Goal: Task Accomplishment & Management: Complete application form

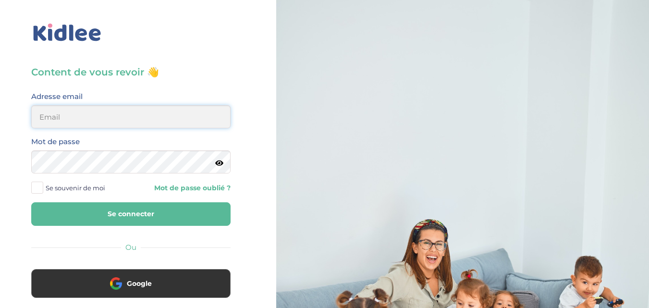
type input "salahnadia761@gmail.com"
click at [123, 121] on input "salahnadia761@gmail.com" at bounding box center [130, 116] width 199 height 23
click at [115, 210] on button "Se connecter" at bounding box center [130, 214] width 199 height 24
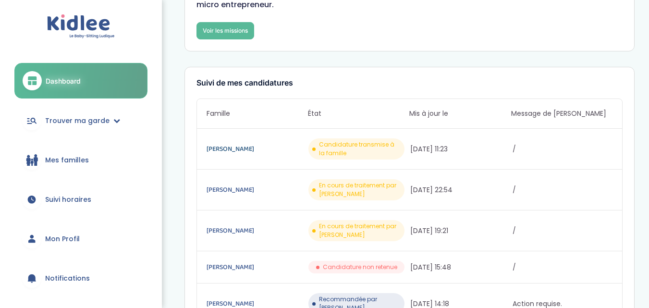
scroll to position [96, 0]
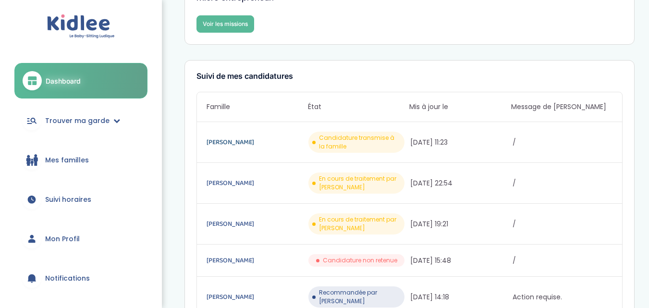
click at [227, 236] on div "ROMANO MARC En cours de traitement par Kidlee 01/10/2025 19:21 /" at bounding box center [410, 224] width 426 height 41
click at [238, 144] on link "REBAI Esther" at bounding box center [257, 142] width 100 height 11
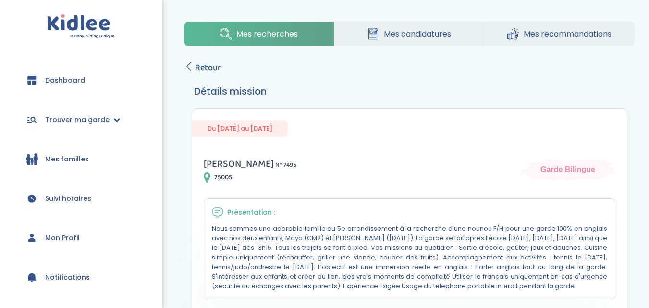
click at [195, 62] on span "Retour" at bounding box center [208, 67] width 26 height 13
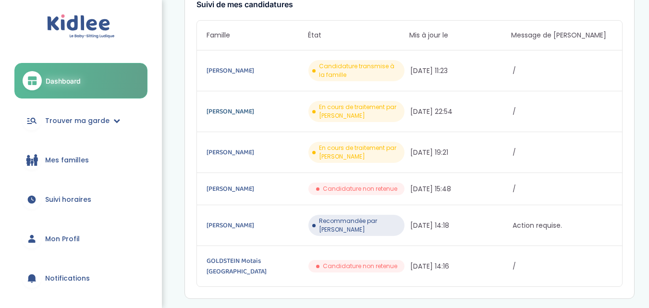
scroll to position [168, 0]
click at [276, 255] on link "GOLDSTEIN Motais [GEOGRAPHIC_DATA]" at bounding box center [257, 265] width 100 height 21
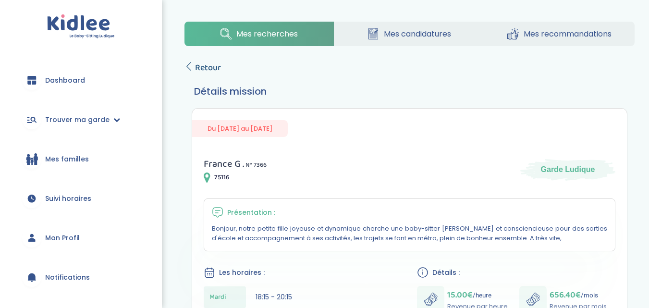
click at [194, 70] on link "Retour" at bounding box center [203, 67] width 37 height 13
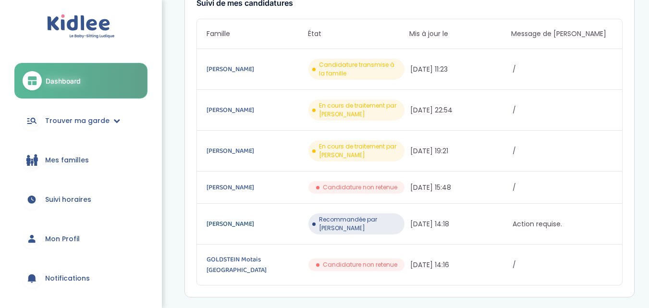
click at [239, 220] on link "[PERSON_NAME]" at bounding box center [257, 224] width 100 height 11
click at [224, 219] on link "[PERSON_NAME]" at bounding box center [257, 224] width 100 height 11
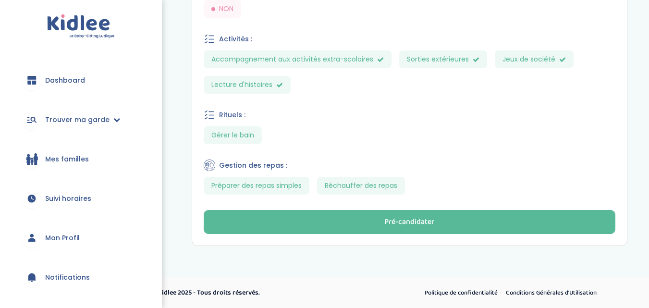
scroll to position [499, 0]
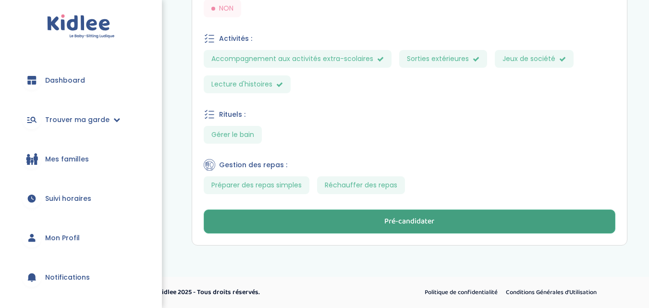
click at [352, 216] on button "Pré-candidater" at bounding box center [410, 221] width 412 height 24
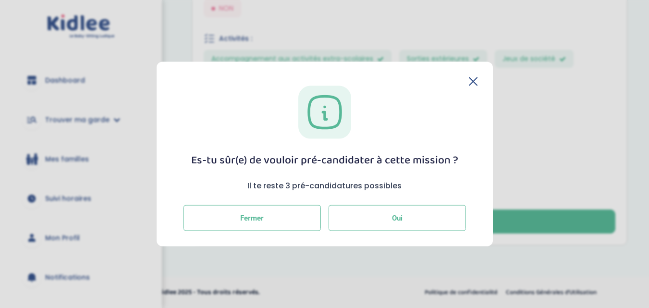
click at [376, 222] on button "Oui" at bounding box center [397, 218] width 137 height 26
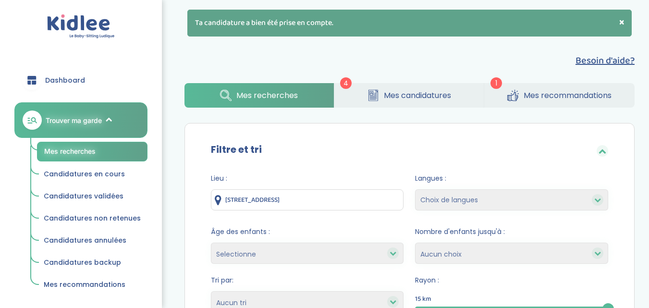
click at [406, 101] on link "Mes candidatures" at bounding box center [408, 95] width 149 height 25
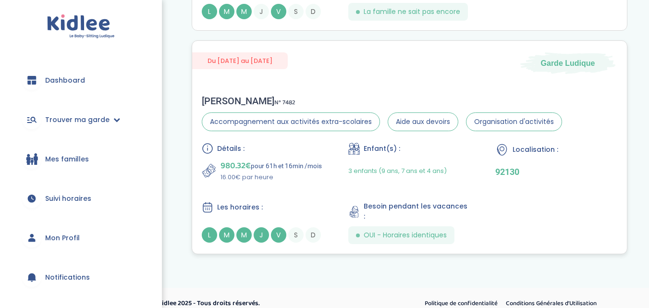
scroll to position [910, 0]
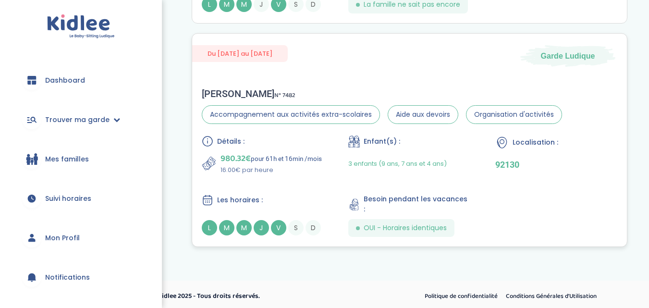
click at [340, 210] on div "Détails : 980.32€ pour 61h et 16min /mois 16.00€ par heure Enfant(s) : 3 enfant…" at bounding box center [410, 185] width 416 height 101
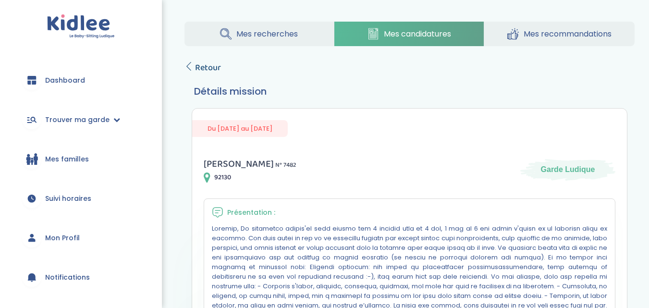
click at [198, 70] on span "Retour" at bounding box center [208, 67] width 26 height 13
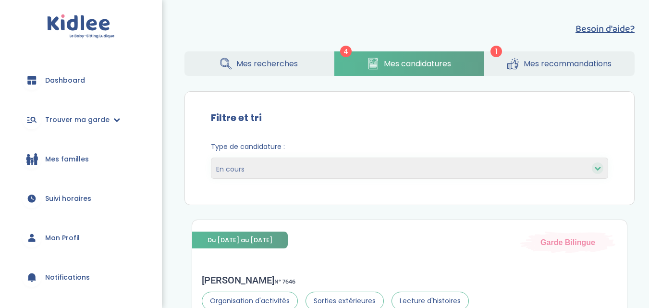
click at [237, 61] on span "Mes recherches" at bounding box center [267, 64] width 62 height 12
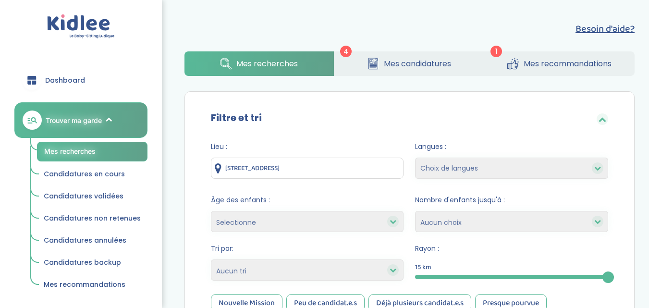
click at [99, 116] on span "Trouver ma garde" at bounding box center [74, 120] width 56 height 10
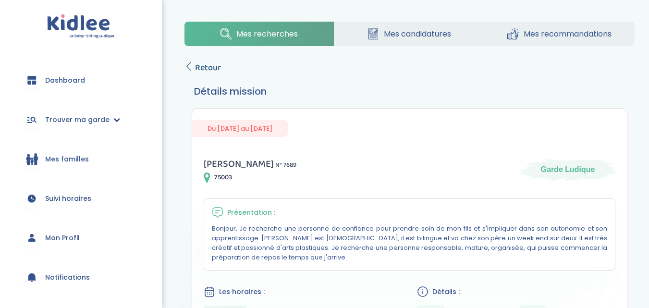
click at [210, 68] on span "Retour" at bounding box center [208, 67] width 26 height 13
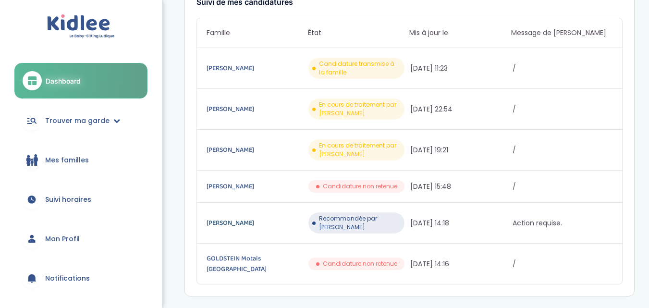
click at [231, 218] on link "[PERSON_NAME]" at bounding box center [257, 223] width 100 height 11
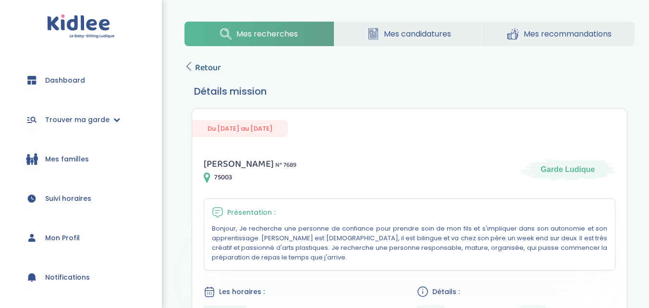
click at [196, 66] on span "Retour" at bounding box center [208, 67] width 26 height 13
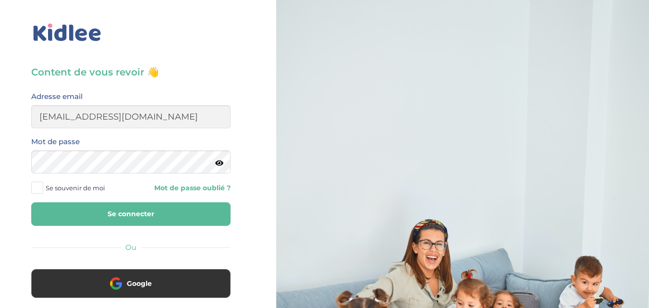
click at [146, 209] on button "Se connecter" at bounding box center [130, 214] width 199 height 24
drag, startPoint x: 54, startPoint y: 102, endPoint x: 57, endPoint y: 117, distance: 15.1
click at [57, 117] on div "Adresse email" at bounding box center [130, 109] width 199 height 38
click at [57, 117] on input "email" at bounding box center [130, 116] width 199 height 23
type input "salahnadia761@gmail.com"
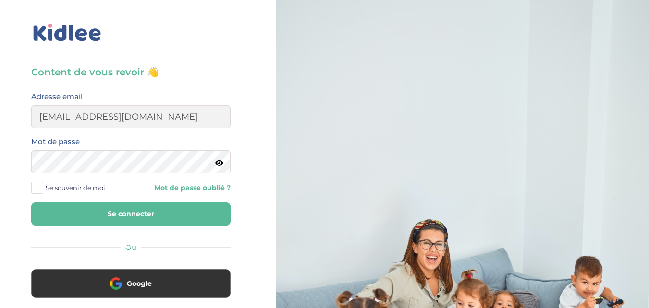
click at [119, 210] on button "Se connecter" at bounding box center [130, 214] width 199 height 24
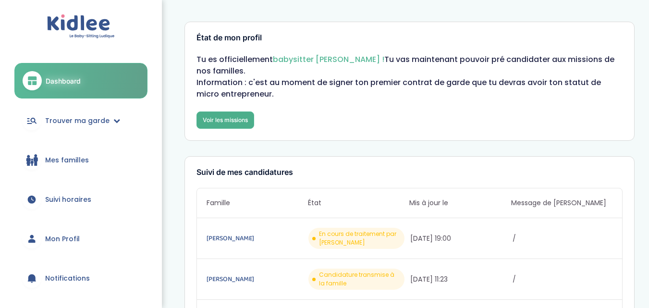
click at [237, 120] on link "Voir les missions" at bounding box center [226, 119] width 58 height 17
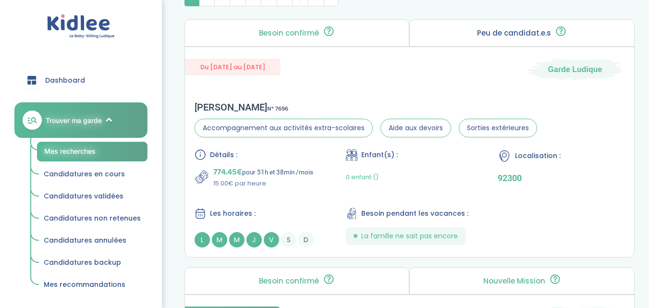
scroll to position [424, 0]
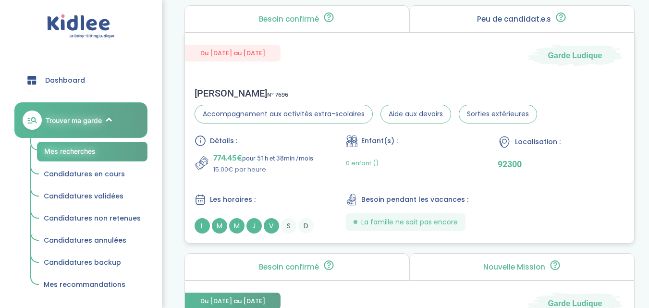
click at [320, 191] on div "Détails : 774.45€ pour 51h et 38min /mois 15.00€ par heure Enfant(s) : 0 enfant…" at bounding box center [410, 184] width 431 height 98
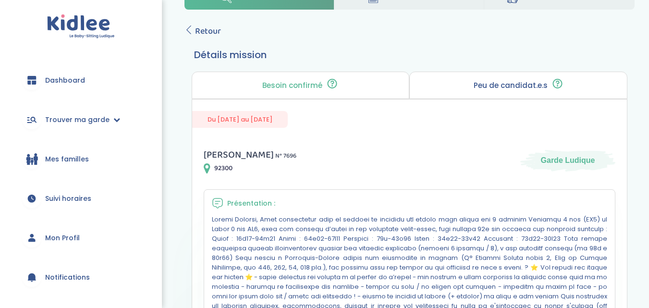
scroll to position [32, 0]
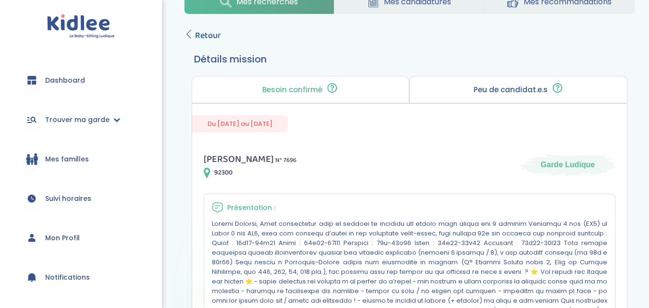
click at [193, 33] on icon at bounding box center [189, 34] width 9 height 9
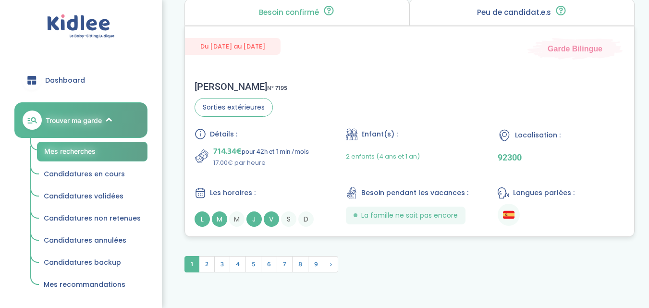
scroll to position [2731, 0]
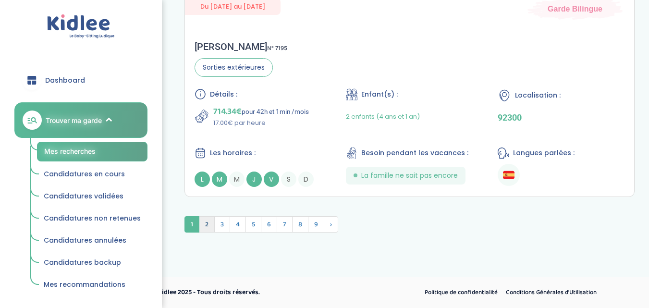
click at [205, 228] on span "2" at bounding box center [207, 224] width 16 height 16
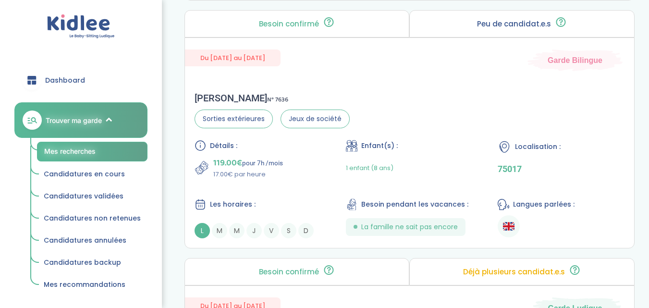
scroll to position [2416, 0]
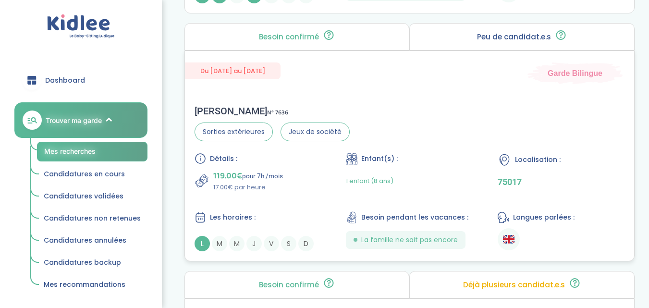
click at [317, 185] on div "119.00€ pour 7h /mois 17.00€ par heure" at bounding box center [258, 180] width 127 height 23
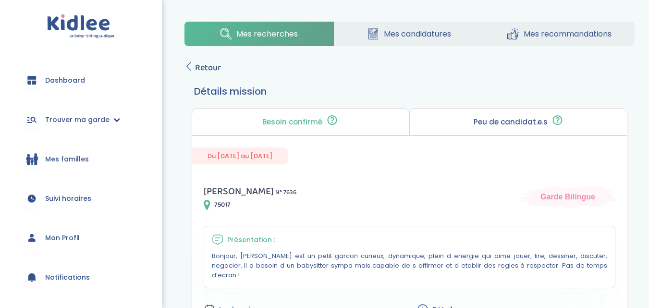
click at [186, 64] on icon at bounding box center [189, 66] width 9 height 9
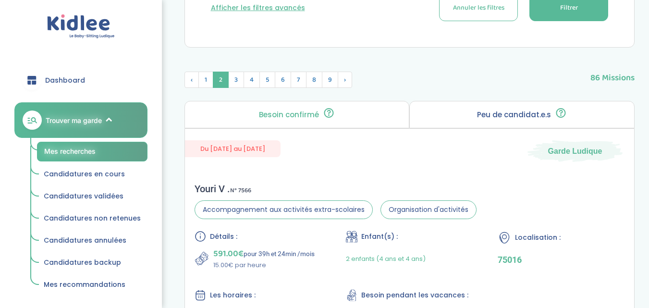
scroll to position [323, 0]
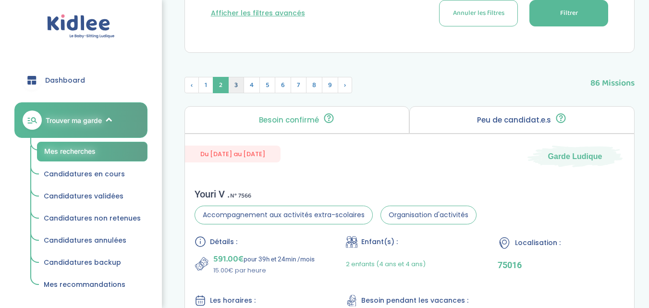
click at [236, 90] on span "3" at bounding box center [236, 85] width 16 height 16
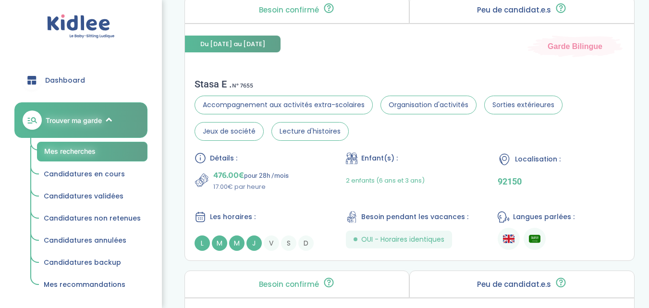
scroll to position [1701, 0]
click at [337, 80] on div "Stasa E . N° 7655" at bounding box center [410, 85] width 431 height 12
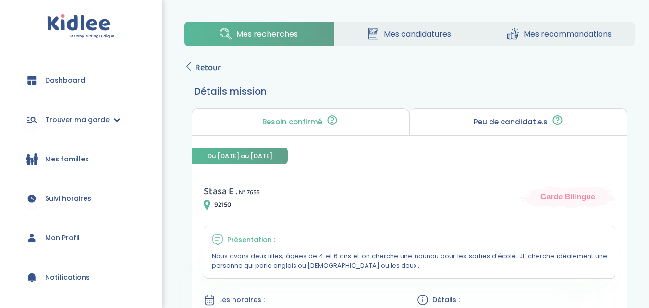
click at [191, 70] on icon at bounding box center [189, 66] width 9 height 9
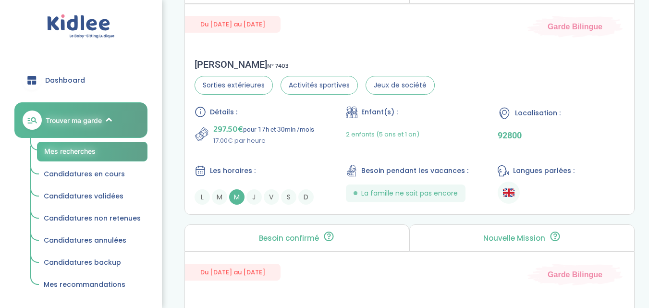
scroll to position [1997, 0]
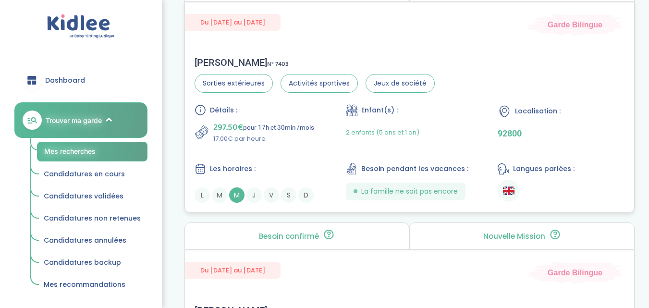
click at [322, 145] on div "Détails : 297.50€ pour 17h et 30min /mois 17.00€ par heure Enfant(s) : 2 enfant…" at bounding box center [410, 153] width 431 height 98
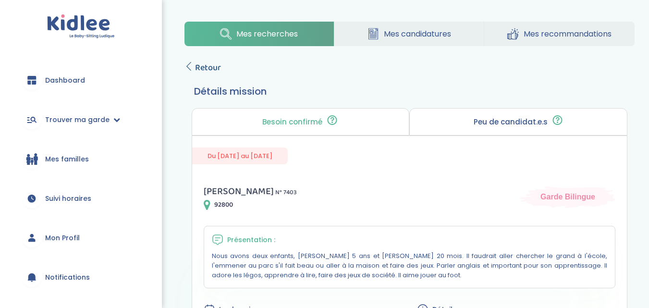
click at [206, 63] on span "Retour" at bounding box center [208, 67] width 26 height 13
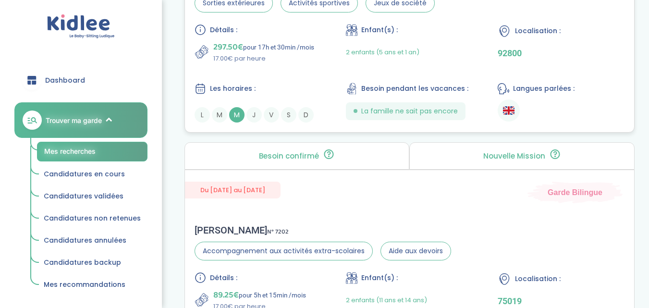
scroll to position [2093, 0]
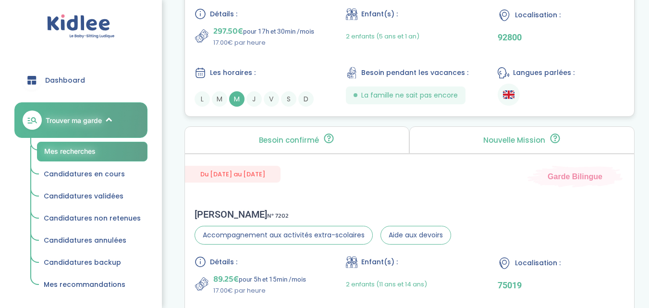
click at [297, 199] on div "Maud C . N° 7202 Accompagnement aux activités extra-scolaires Aide aux devoirs …" at bounding box center [410, 281] width 450 height 165
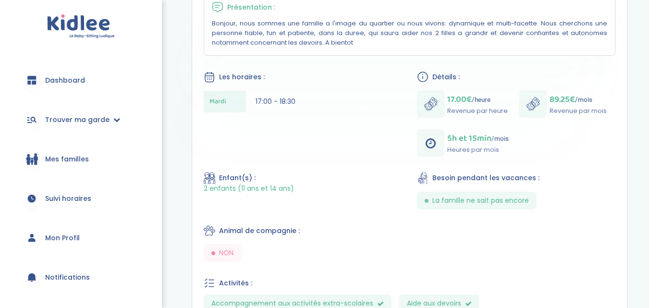
scroll to position [96, 0]
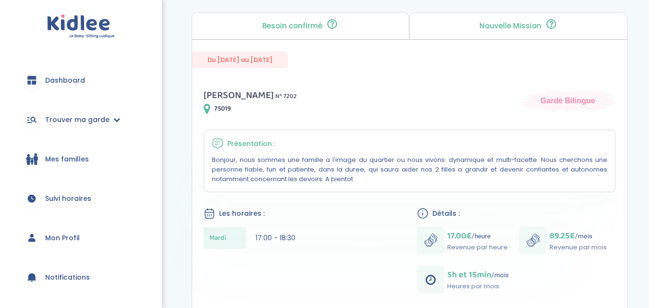
click at [210, 86] on div "[PERSON_NAME] N° 7202 75019 Garde Bilingue Présentation : Bonjour, nous sommes …" at bounding box center [409, 288] width 435 height 424
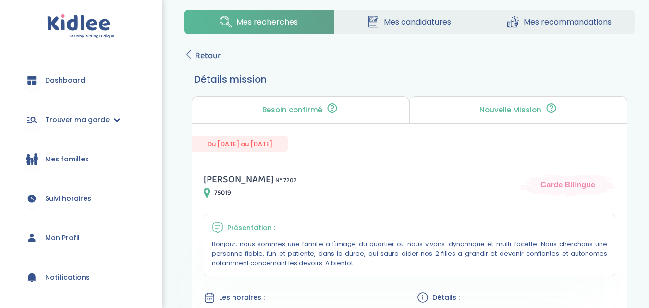
scroll to position [0, 0]
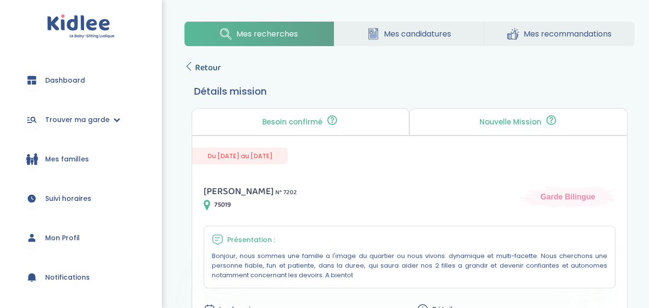
click at [191, 69] on icon at bounding box center [189, 66] width 9 height 9
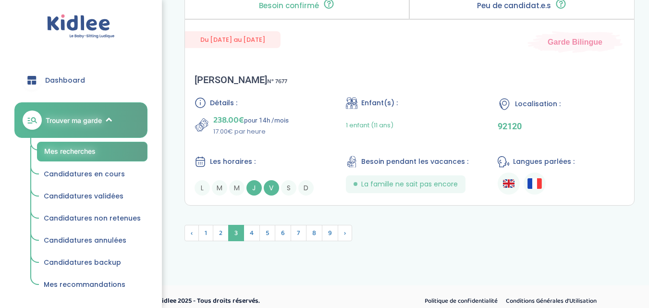
scroll to position [2732, 0]
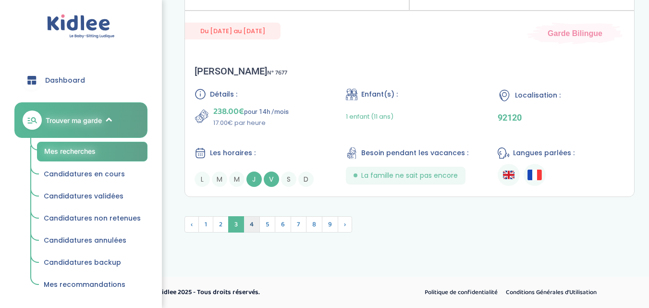
click at [253, 227] on span "4" at bounding box center [252, 224] width 16 height 16
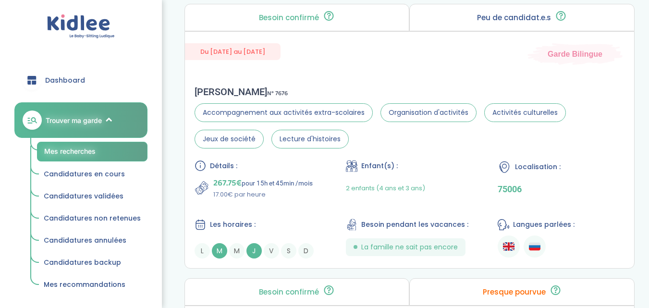
scroll to position [424, 0]
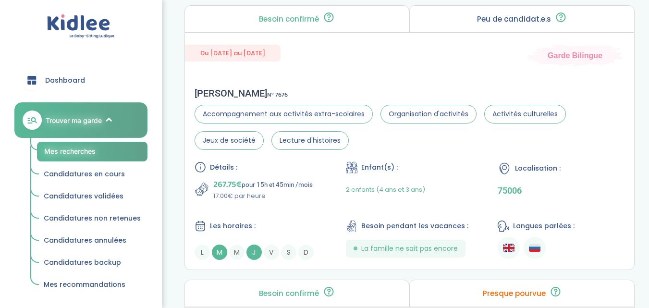
click at [323, 207] on div "Détails : 267.75€ pour 15h et 45min /mois 17.00€ par heure Enfant(s) : 2 enfant…" at bounding box center [410, 210] width 431 height 98
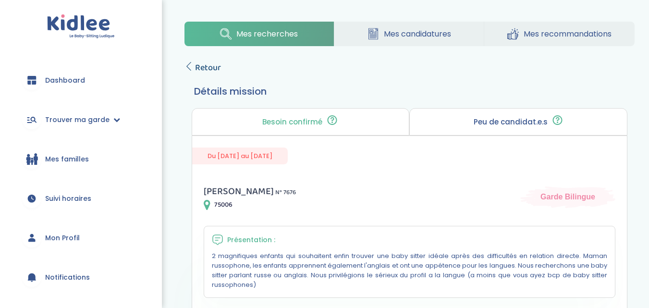
click at [192, 62] on link "Retour" at bounding box center [203, 67] width 37 height 13
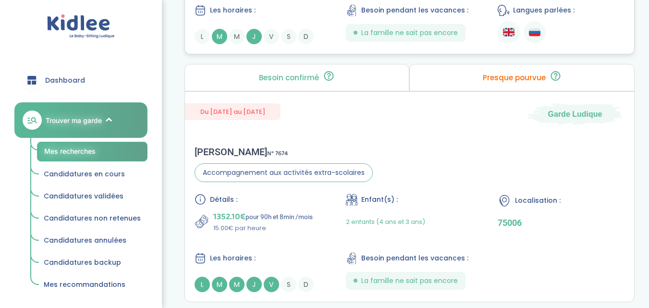
scroll to position [640, 0]
click at [369, 114] on div "Du [DATE] au [DATE] Garde Ludique" at bounding box center [410, 107] width 450 height 33
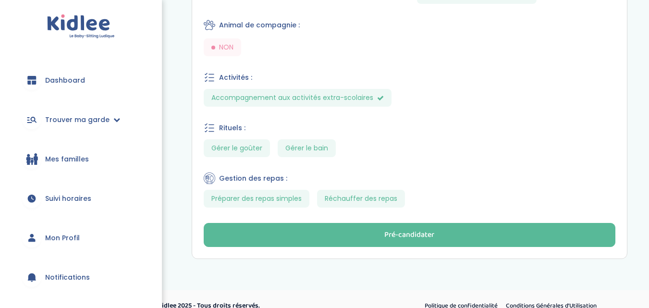
scroll to position [499, 0]
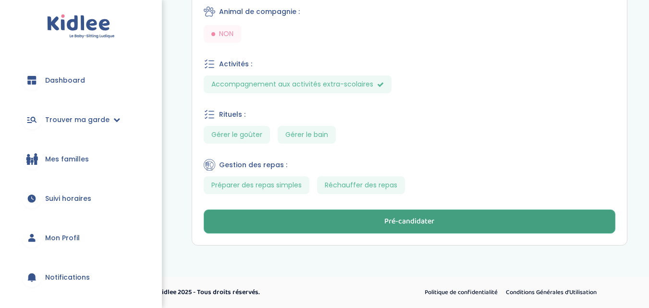
click at [377, 222] on button "Pré-candidater" at bounding box center [410, 221] width 412 height 24
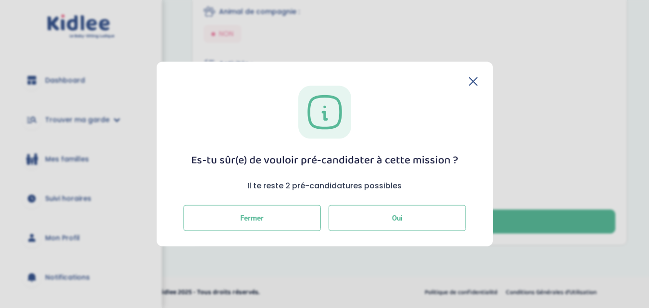
click at [366, 217] on button "Oui" at bounding box center [397, 218] width 137 height 26
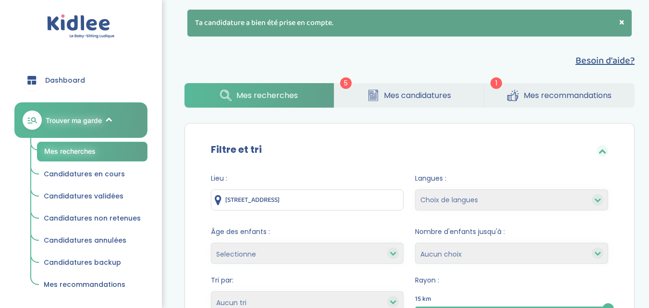
click at [389, 98] on span "Mes candidatures" at bounding box center [417, 95] width 67 height 12
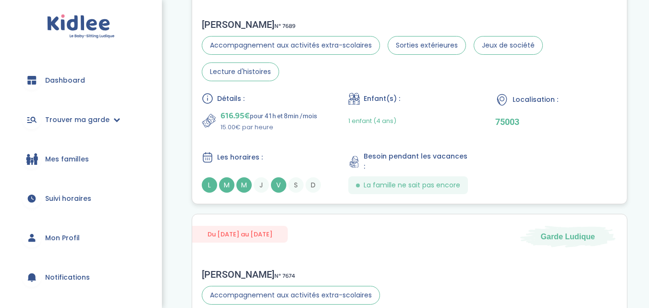
scroll to position [731, 0]
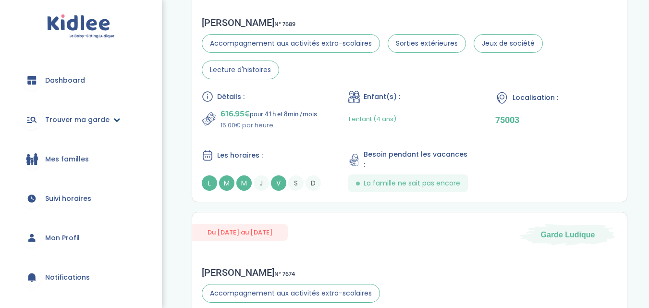
click at [99, 120] on span "Trouver ma garde" at bounding box center [77, 120] width 64 height 10
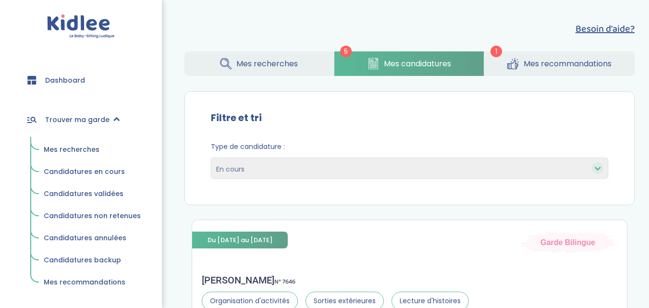
click at [79, 148] on span "Mes recherches" at bounding box center [72, 150] width 56 height 10
click at [79, 166] on link "Candidatures en cours" at bounding box center [92, 172] width 111 height 18
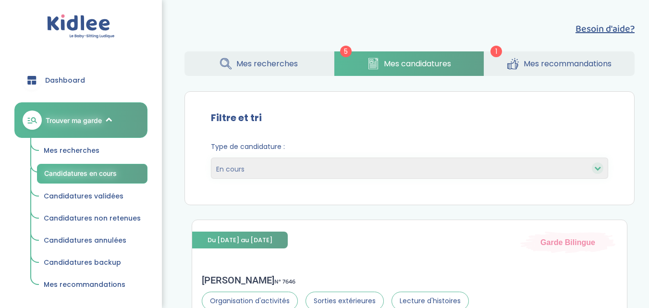
click at [257, 166] on select "En cours Validées Non retenues Annulées Backup" at bounding box center [410, 168] width 398 height 21
click at [211, 158] on select "En cours Validées Non retenues Annulées Backup" at bounding box center [410, 168] width 398 height 21
click at [116, 169] on span "Candidatures en cours" at bounding box center [80, 173] width 73 height 8
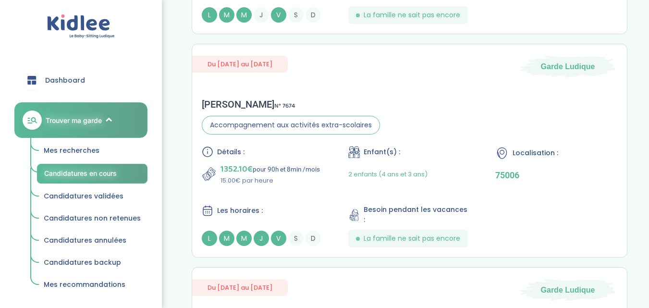
scroll to position [898, 0]
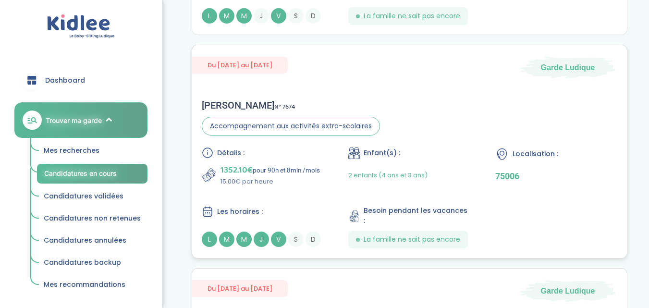
click at [442, 119] on div "[PERSON_NAME] N° 7674 Accompagnement aux activités extra-scolaires Détails : 13…" at bounding box center [409, 174] width 435 height 168
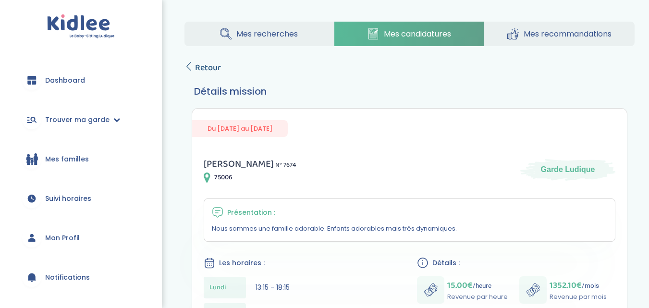
click at [192, 72] on link "Retour" at bounding box center [203, 67] width 37 height 13
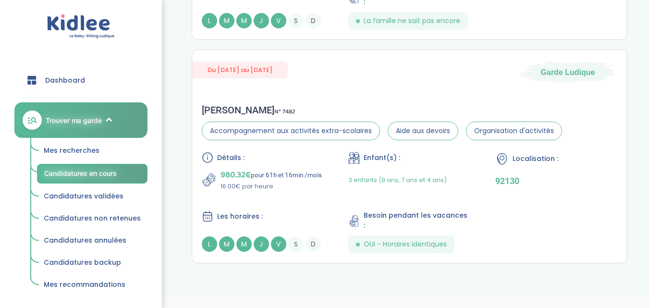
scroll to position [1130, 0]
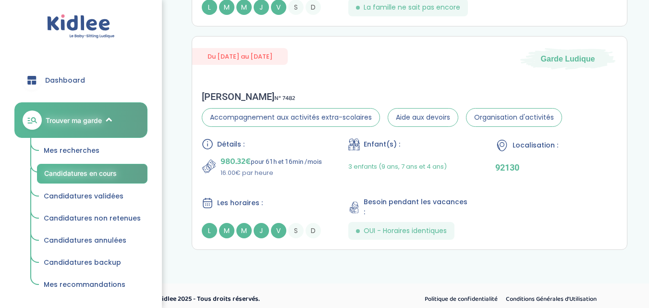
click at [60, 81] on span "Dashboard" at bounding box center [65, 80] width 40 height 10
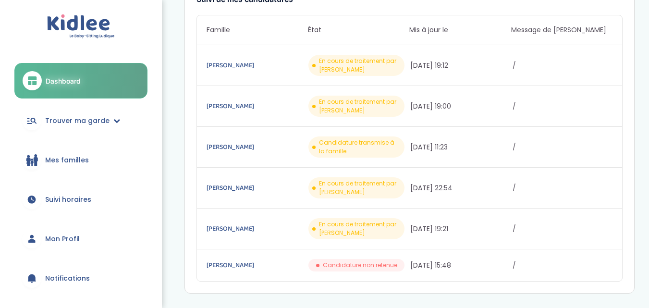
scroll to position [168, 0]
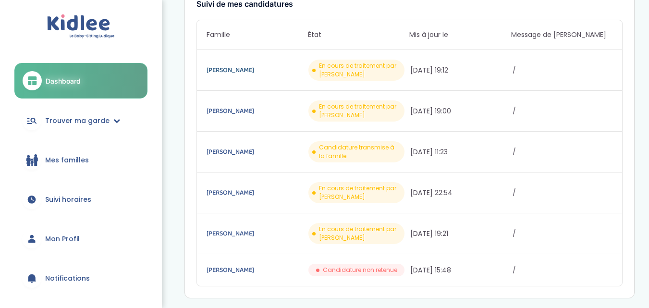
click at [247, 73] on link "Fournière Caroline" at bounding box center [257, 70] width 100 height 11
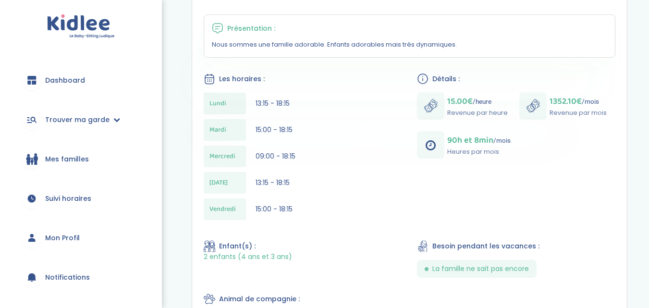
scroll to position [115, 0]
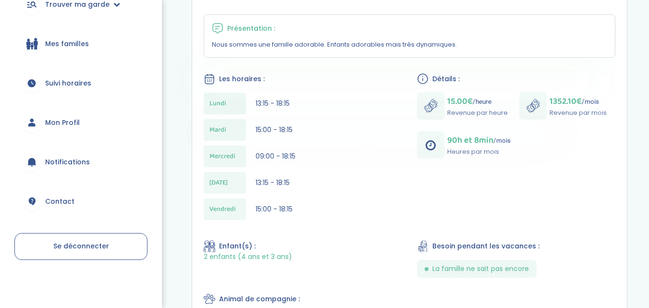
click at [57, 242] on span "Se déconnecter" at bounding box center [81, 246] width 56 height 10
